Goal: Information Seeking & Learning: Find specific page/section

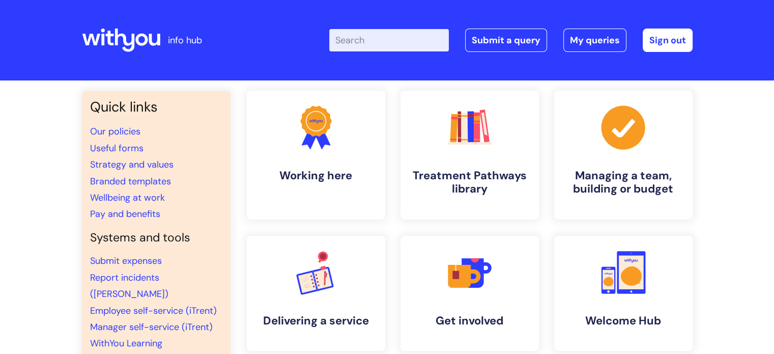
scroll to position [33, 0]
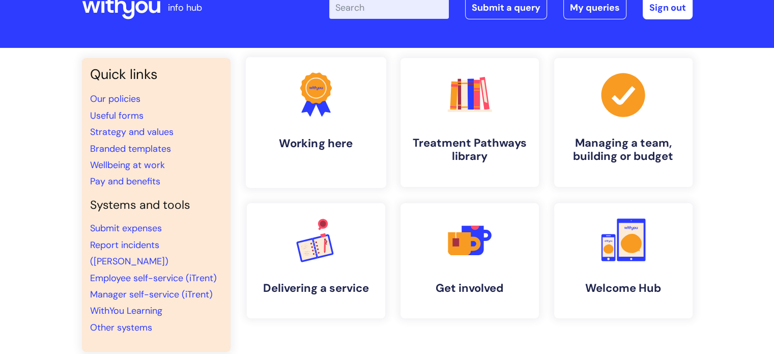
click at [335, 147] on h4 "Working here" at bounding box center [316, 143] width 124 height 14
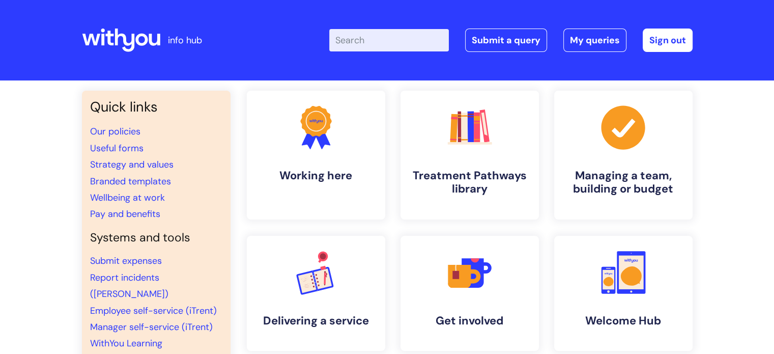
click at [387, 43] on input "Enter your search term here..." at bounding box center [389, 40] width 120 height 22
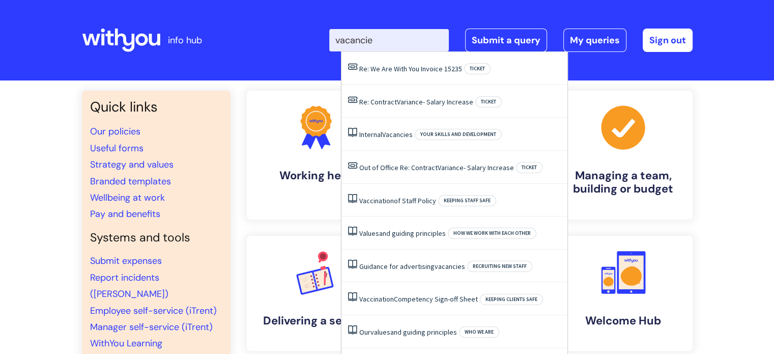
type input "vacancies"
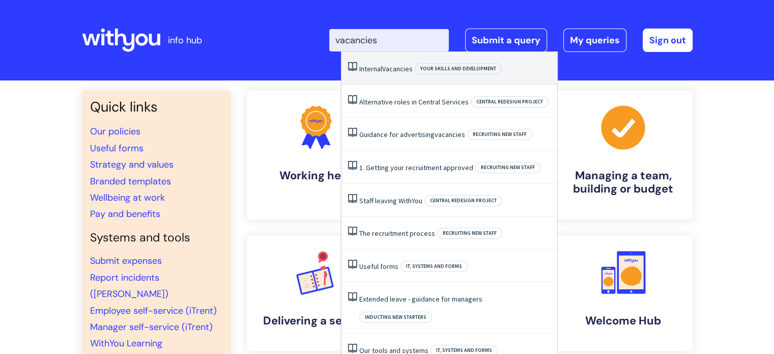
click at [387, 69] on span "Vacancies" at bounding box center [397, 68] width 31 height 9
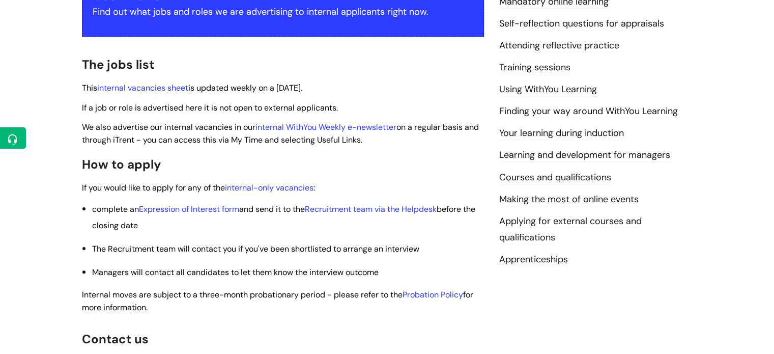
scroll to position [228, 0]
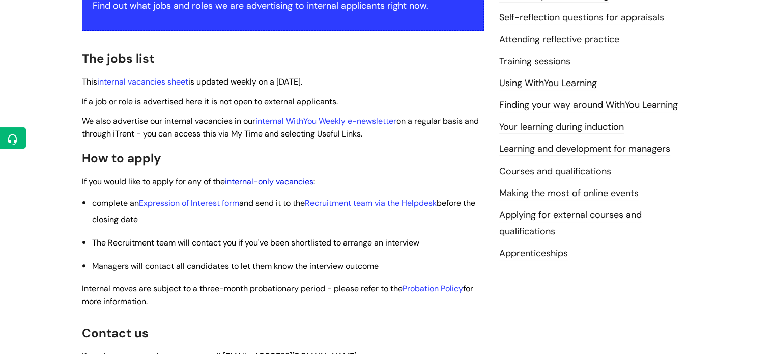
click at [261, 180] on link "internal-only vacancies" at bounding box center [269, 181] width 89 height 11
